Goal: Task Accomplishment & Management: Manage account settings

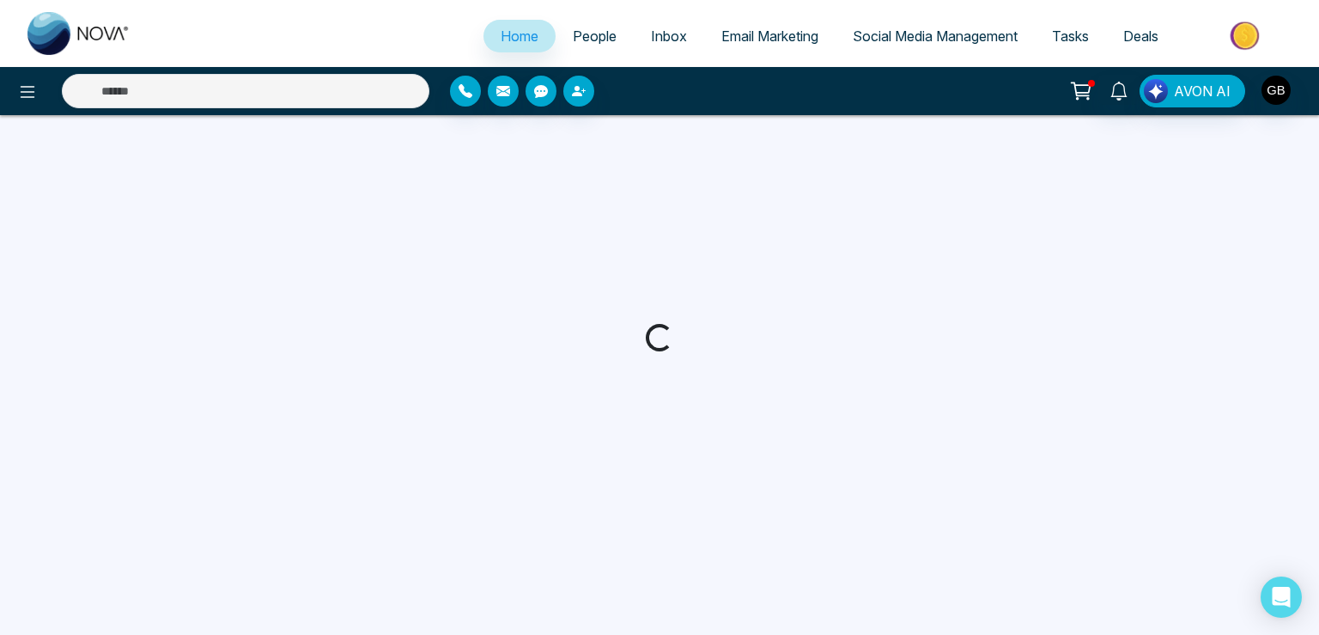
select select "*"
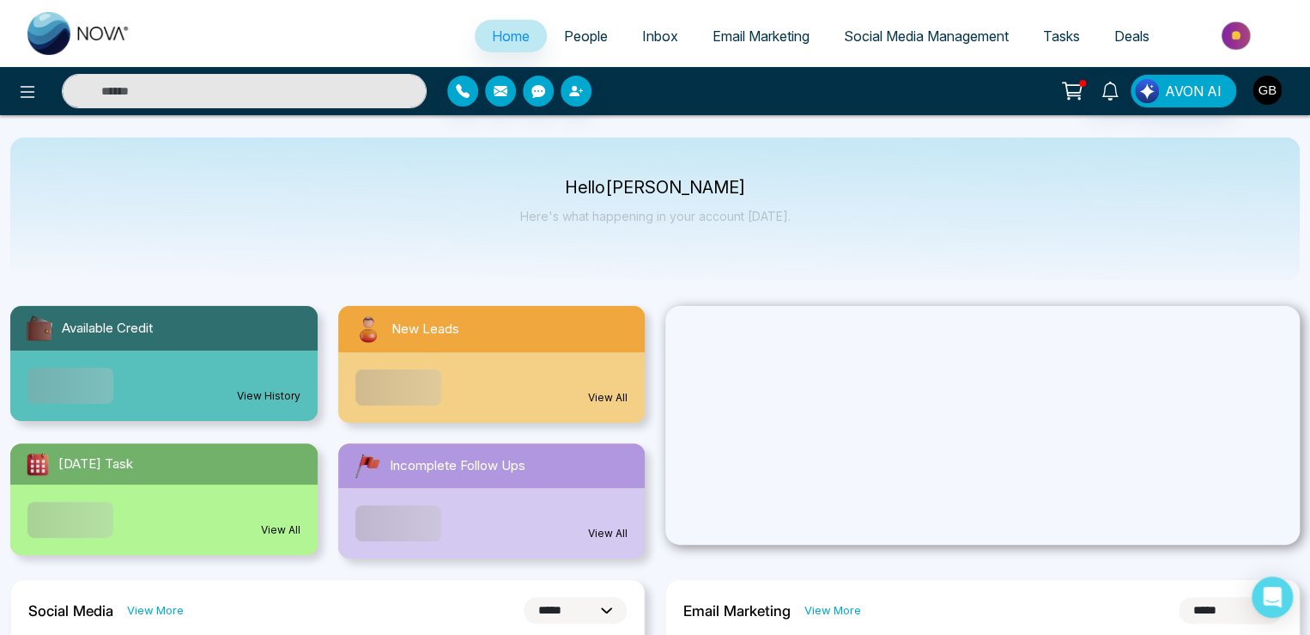
click at [1269, 95] on img "button" at bounding box center [1267, 90] width 29 height 29
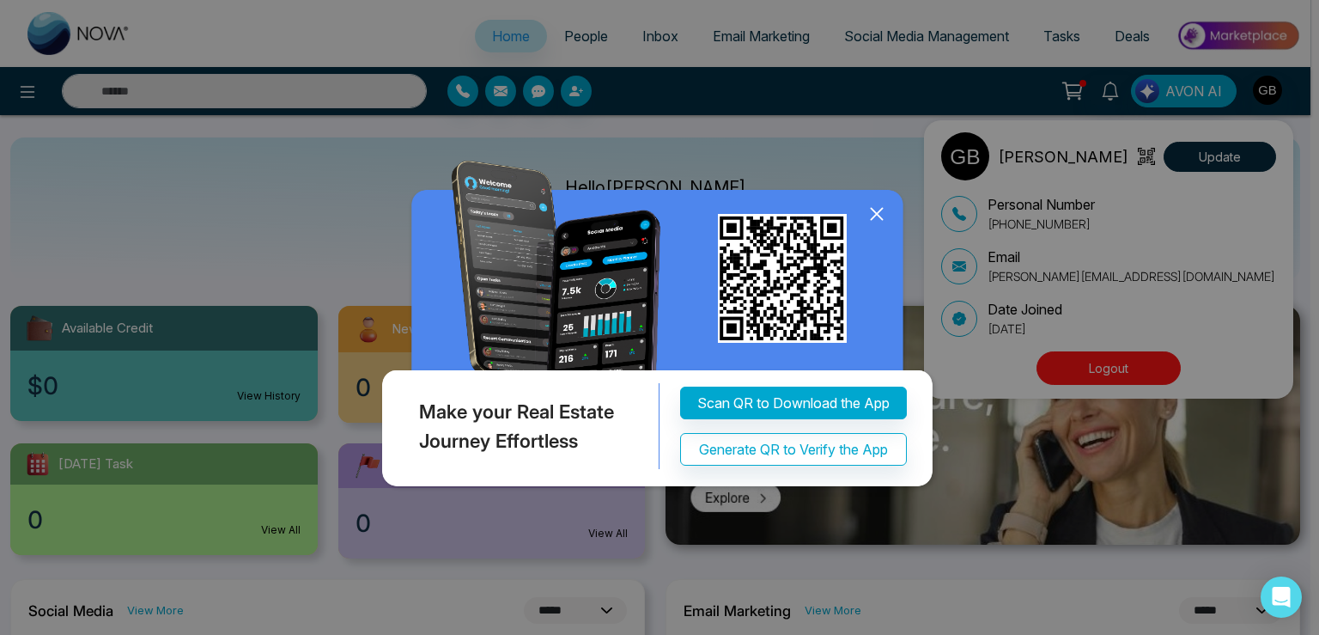
click at [879, 219] on icon at bounding box center [877, 214] width 26 height 26
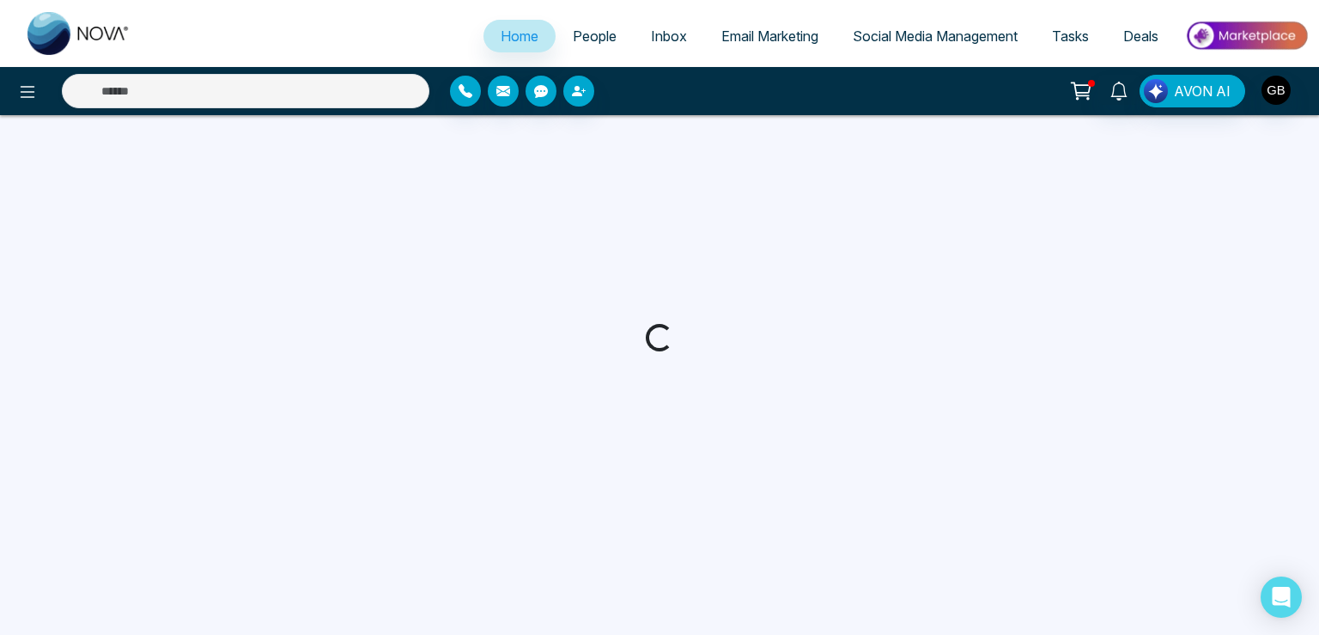
select select "*"
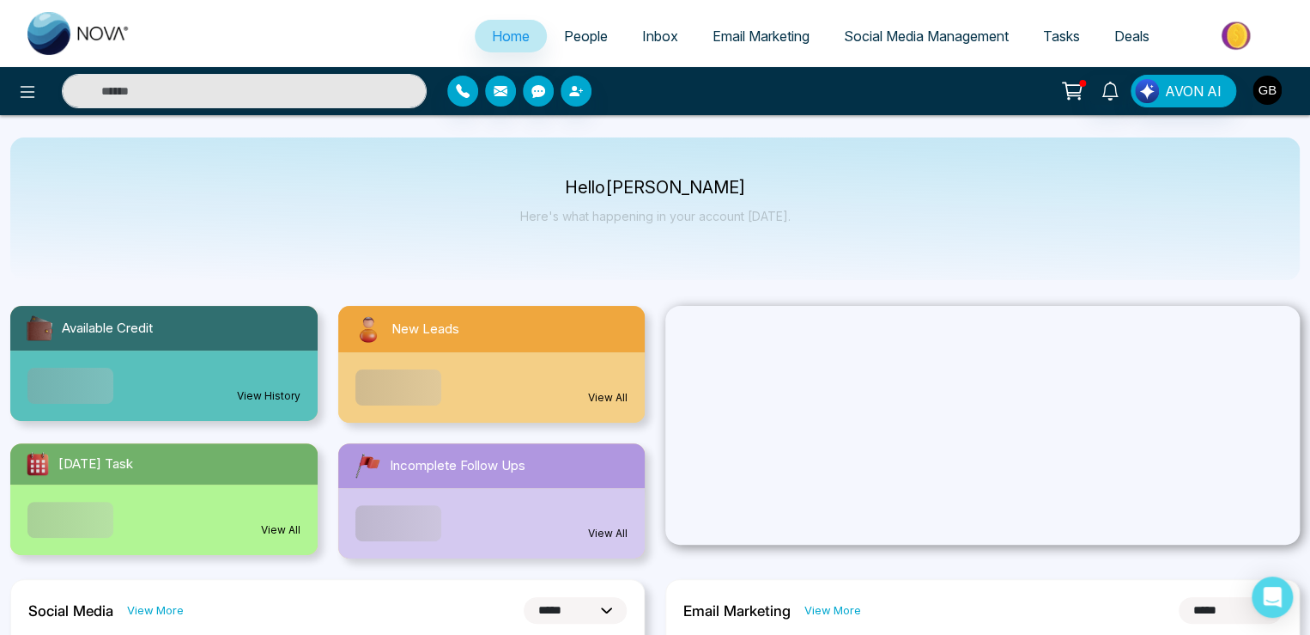
click at [1272, 88] on img "button" at bounding box center [1267, 90] width 29 height 29
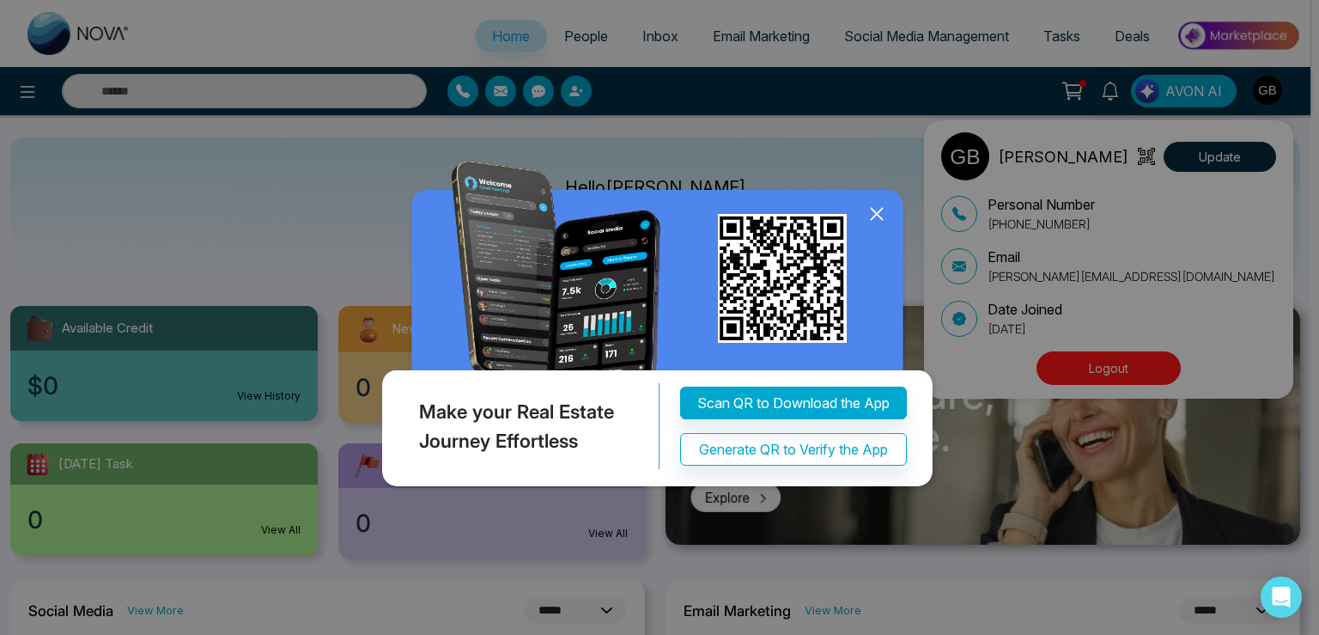
click at [875, 210] on icon at bounding box center [877, 214] width 26 height 26
